Goal: Find specific page/section: Find specific page/section

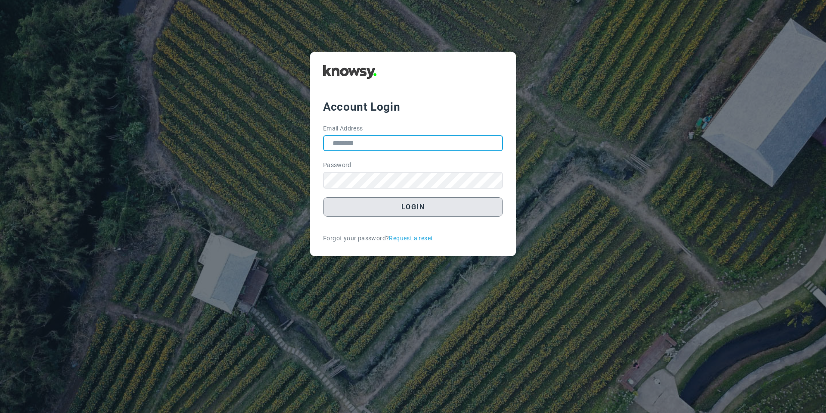
type input "**********"
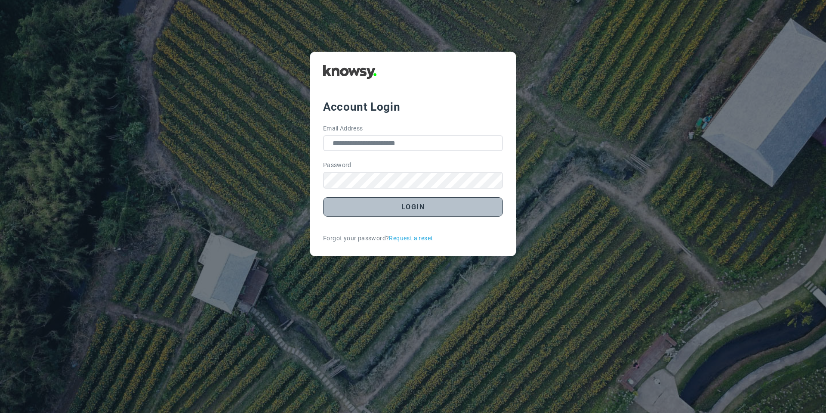
click at [340, 208] on button "Login" at bounding box center [413, 206] width 180 height 19
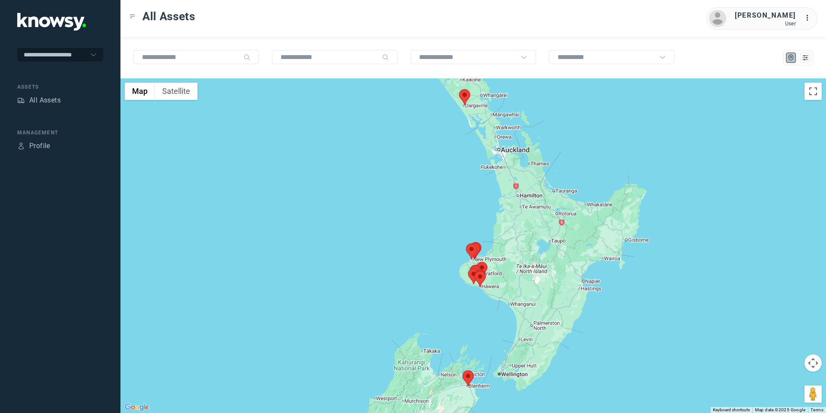
click at [463, 370] on area at bounding box center [463, 370] width 0 height 0
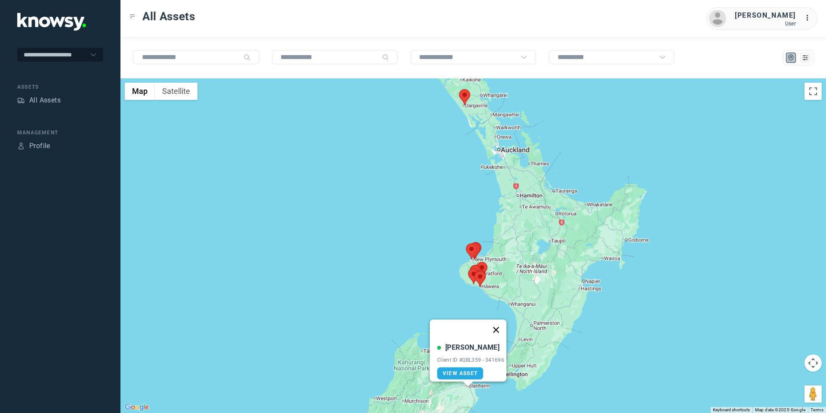
click at [500, 324] on button "Close" at bounding box center [496, 329] width 21 height 21
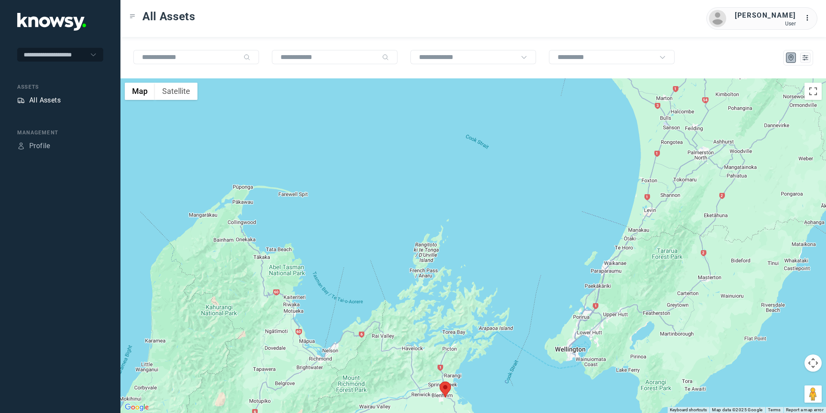
click at [56, 96] on div "All Assets" at bounding box center [44, 100] width 31 height 10
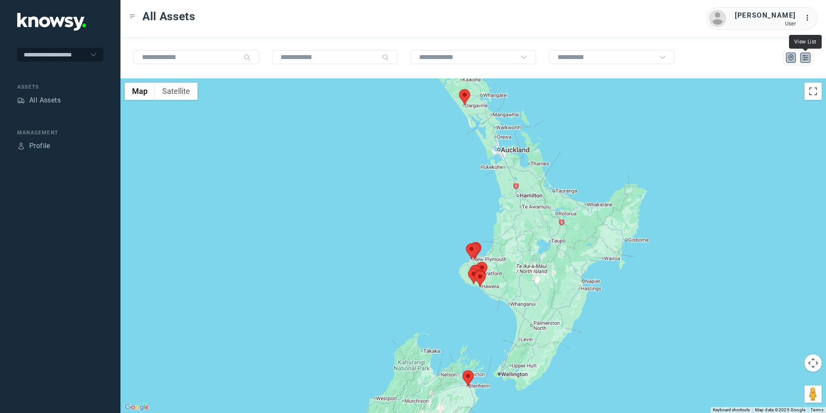
click at [805, 56] on icon "List" at bounding box center [806, 58] width 8 height 8
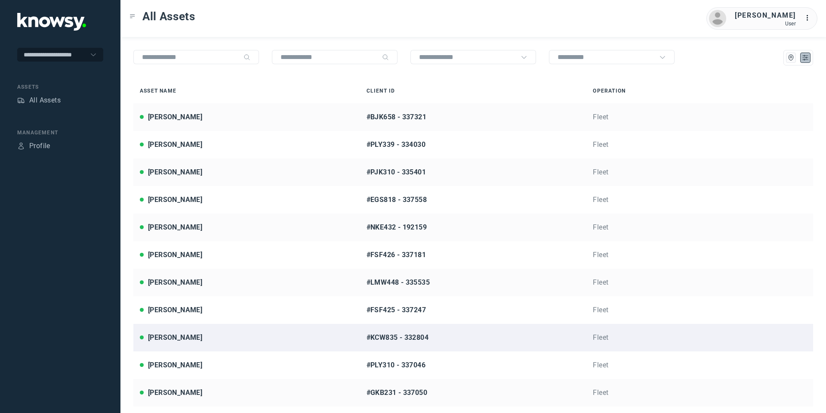
click at [227, 333] on div "[PERSON_NAME]" at bounding box center [247, 337] width 214 height 10
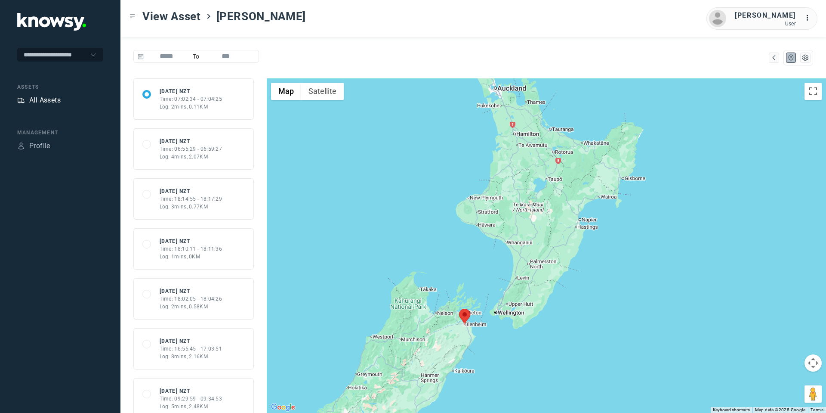
click at [23, 102] on icon "Assets" at bounding box center [21, 100] width 6 height 5
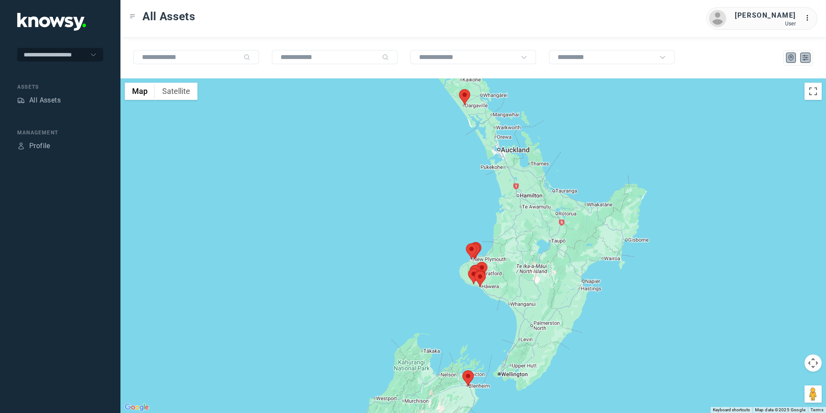
click at [804, 52] on button at bounding box center [805, 57] width 10 height 10
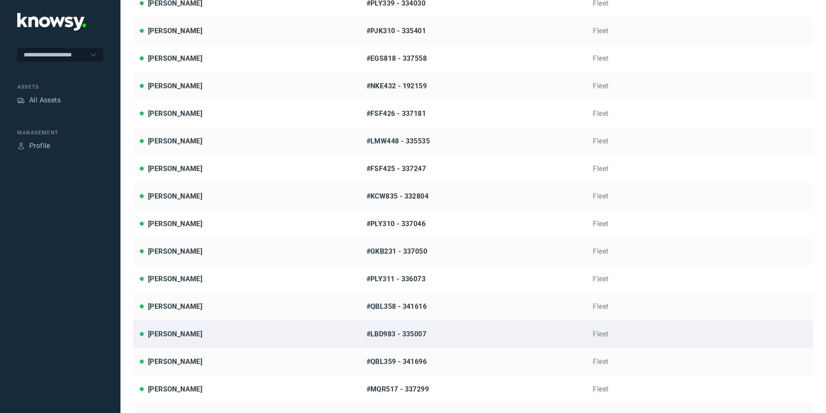
scroll to position [146, 0]
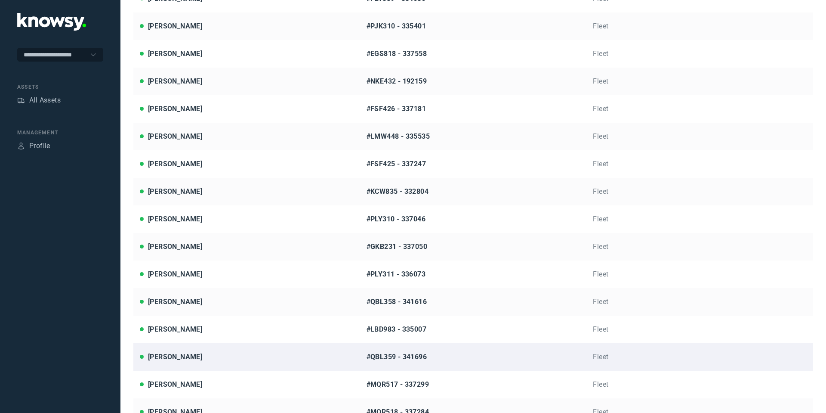
click at [185, 359] on div "[PERSON_NAME]" at bounding box center [175, 357] width 54 height 10
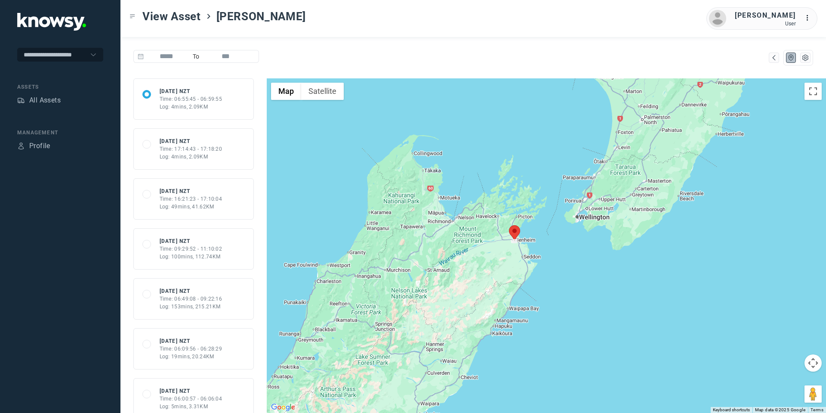
drag, startPoint x: 552, startPoint y: 262, endPoint x: 516, endPoint y: 280, distance: 40.2
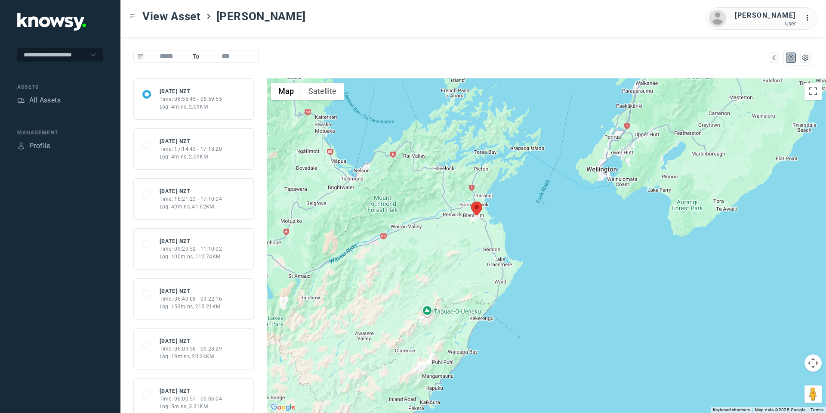
click at [814, 364] on button "Map camera controls" at bounding box center [813, 362] width 17 height 17
click at [768, 391] on button "Move down" at bounding box center [770, 384] width 17 height 17
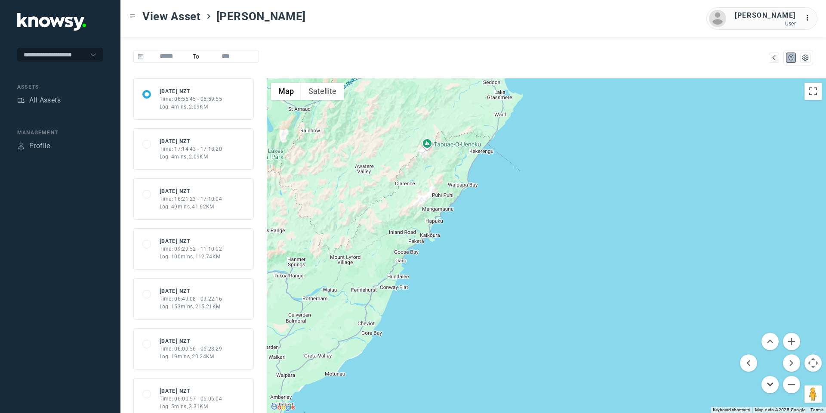
click at [768, 389] on button "Move down" at bounding box center [770, 384] width 17 height 17
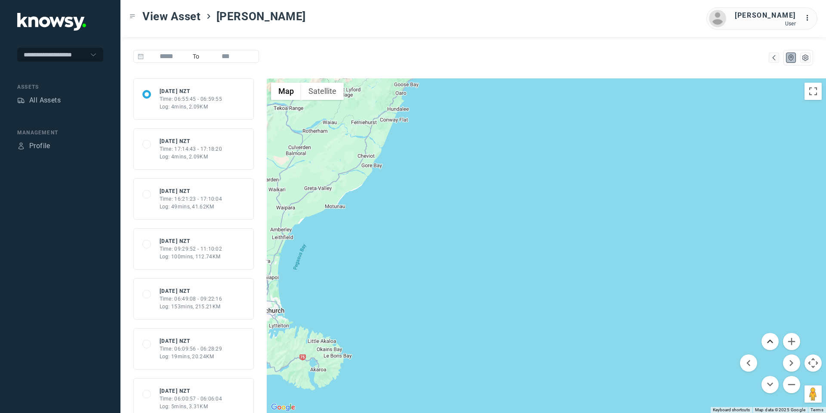
click at [771, 340] on button "Move up" at bounding box center [770, 341] width 17 height 17
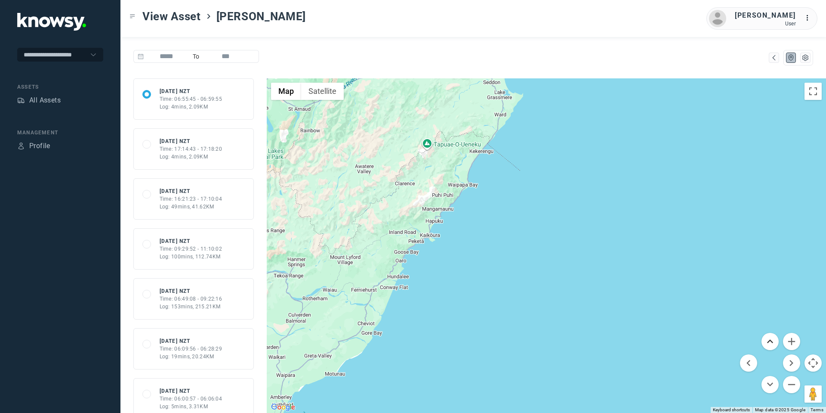
click at [771, 340] on button "Move up" at bounding box center [770, 341] width 17 height 17
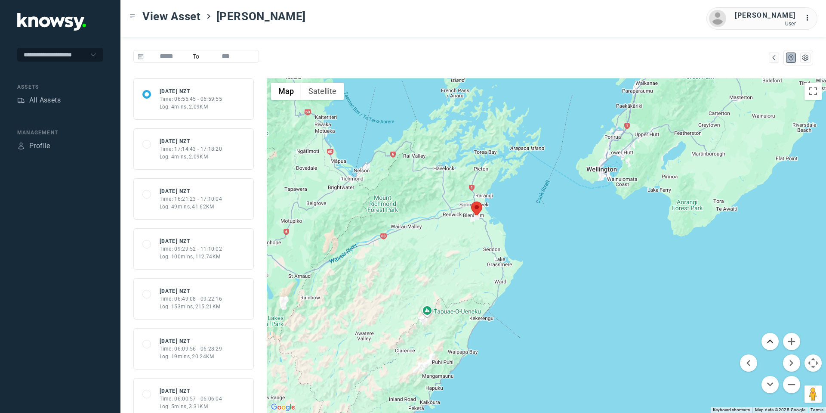
click at [771, 340] on button "Move up" at bounding box center [770, 341] width 17 height 17
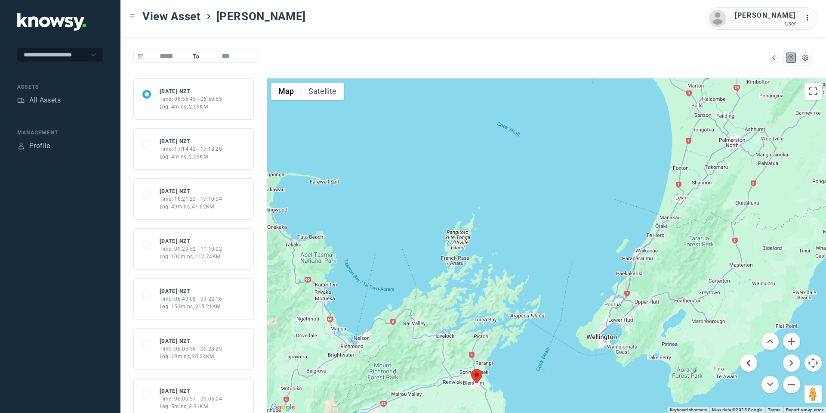
click at [752, 357] on button "Move left" at bounding box center [748, 362] width 17 height 17
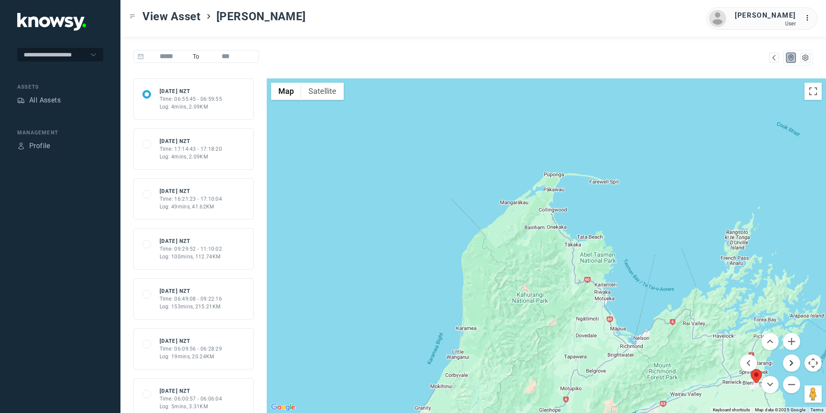
click at [785, 364] on button "Move right" at bounding box center [791, 362] width 17 height 17
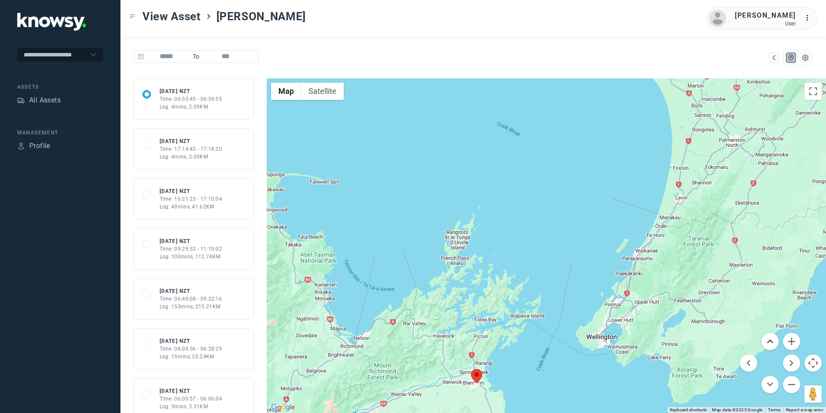
click at [764, 343] on button "Move up" at bounding box center [770, 341] width 17 height 17
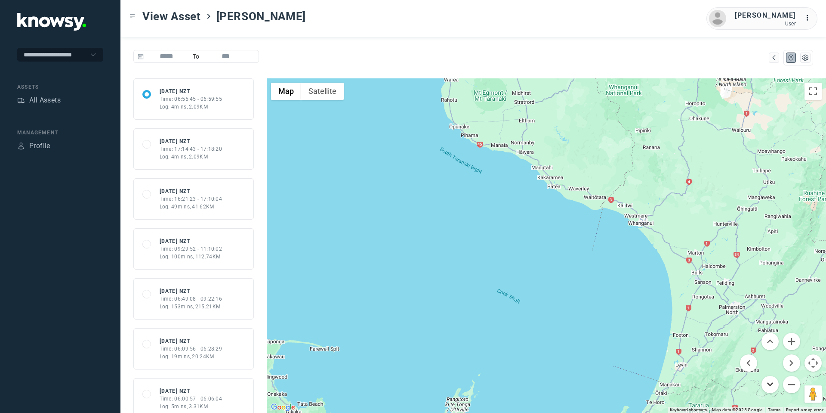
click at [771, 377] on button "Move down" at bounding box center [770, 384] width 17 height 17
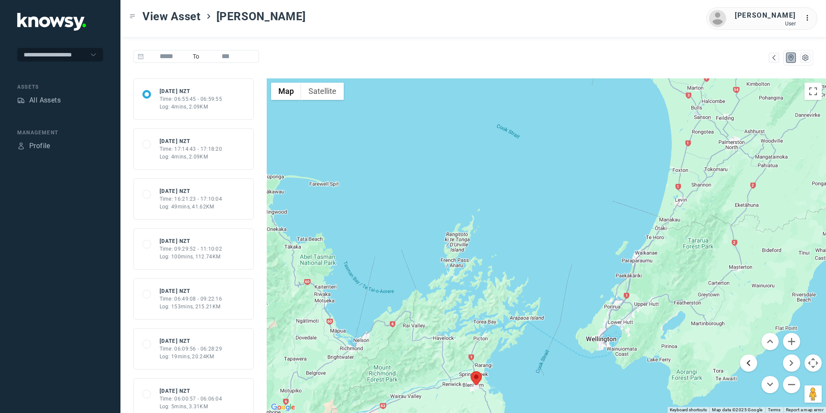
click at [745, 362] on button "Move left" at bounding box center [748, 362] width 17 height 17
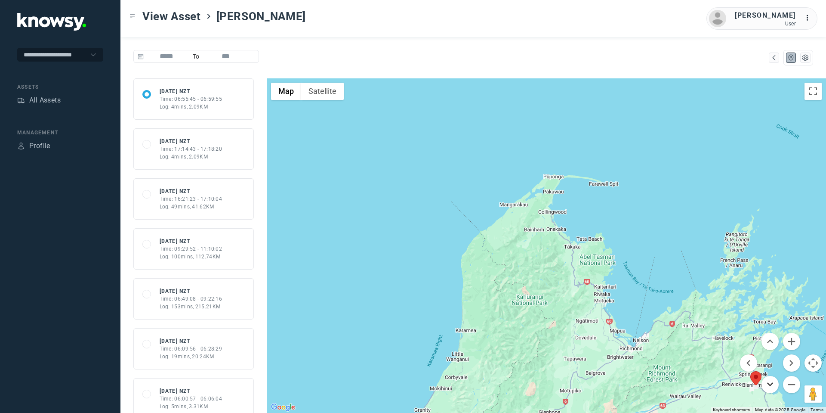
click at [775, 380] on button "Move down" at bounding box center [770, 384] width 17 height 17
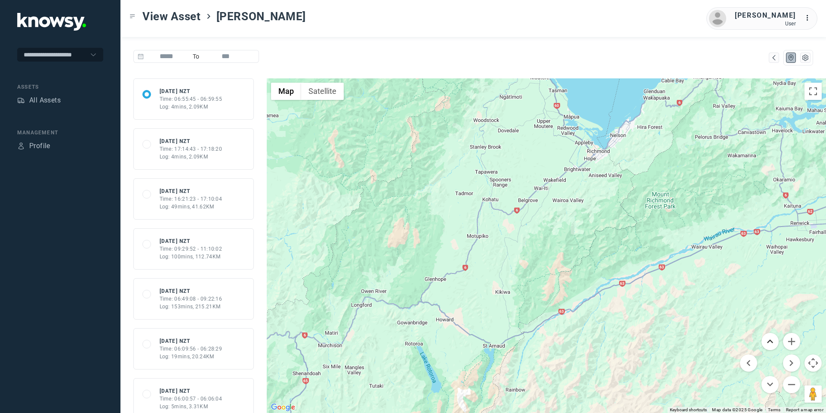
click at [771, 339] on button "Move up" at bounding box center [770, 341] width 17 height 17
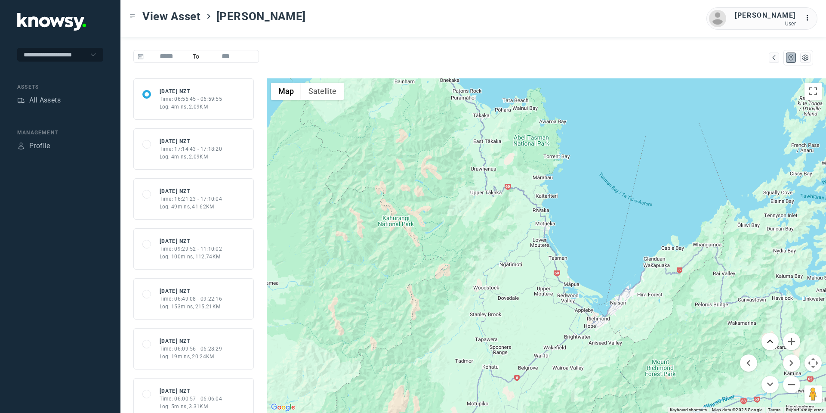
click at [771, 339] on button "Move up" at bounding box center [770, 341] width 17 height 17
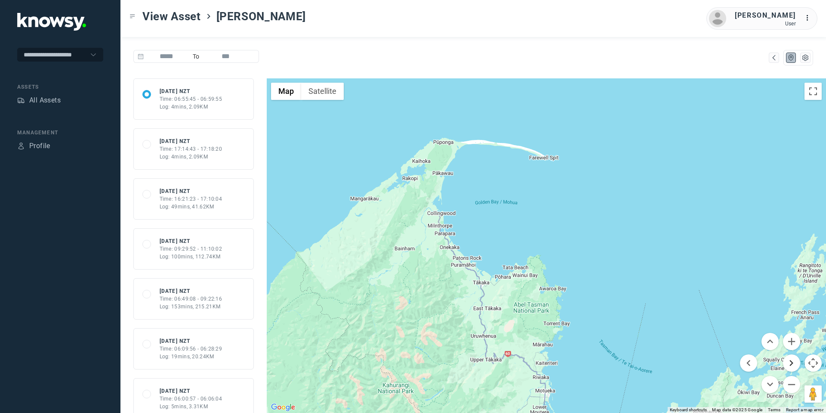
click at [793, 361] on button "Move right" at bounding box center [791, 362] width 17 height 17
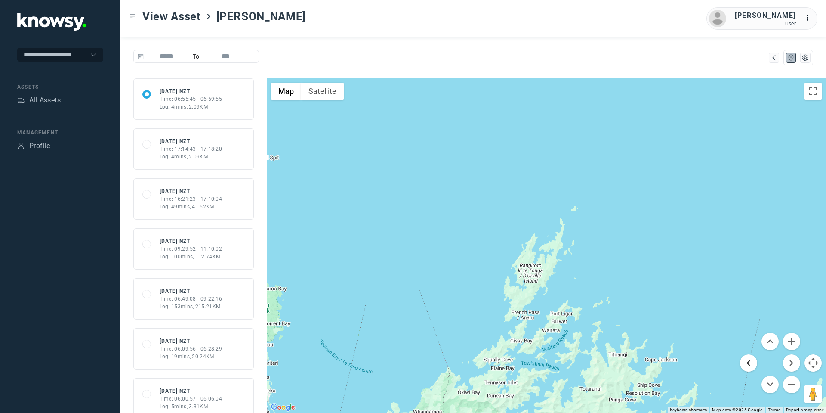
click at [752, 361] on button "Move left" at bounding box center [748, 362] width 17 height 17
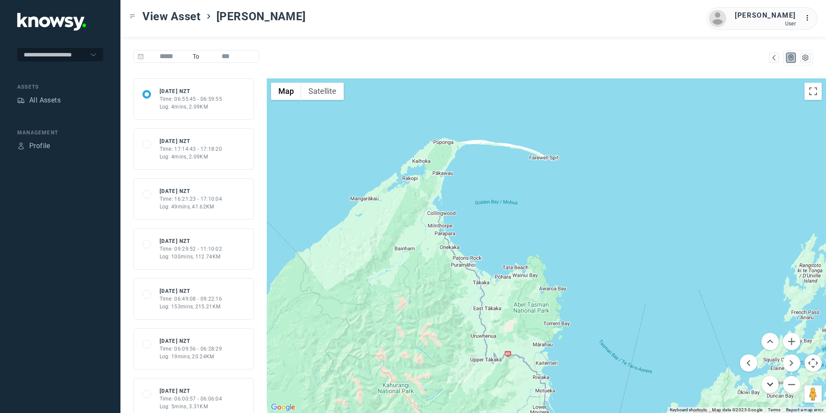
click at [768, 385] on button "Move down" at bounding box center [770, 384] width 17 height 17
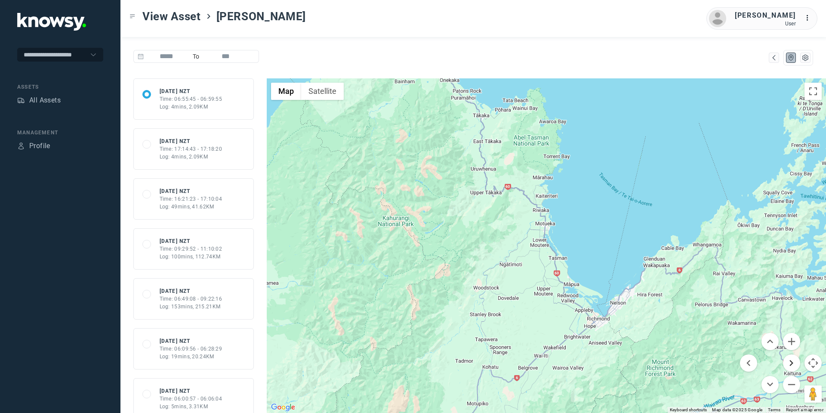
click at [792, 363] on button "Move right" at bounding box center [791, 362] width 17 height 17
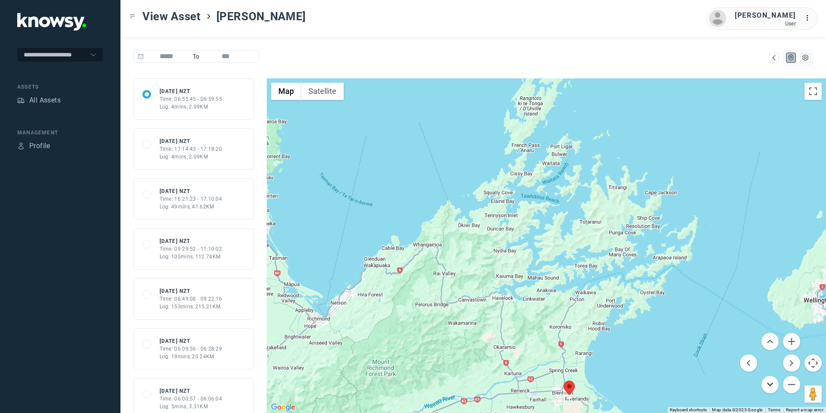
click at [770, 386] on button "Move down" at bounding box center [770, 384] width 17 height 17
